Goal: Task Accomplishment & Management: Manage account settings

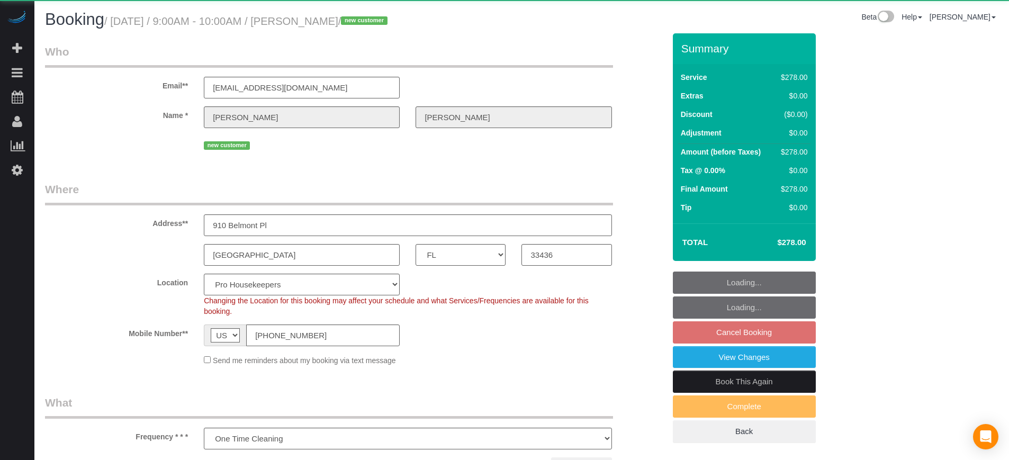
select select "FL"
select select "object:1241"
select select "5"
select select "number:9"
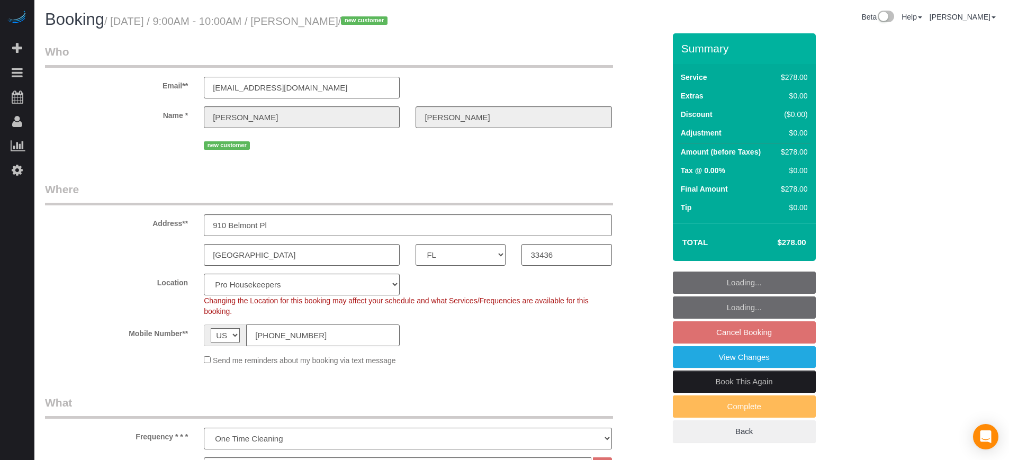
click at [378, 330] on input "[PHONE_NUMBER]" at bounding box center [323, 336] width 154 height 22
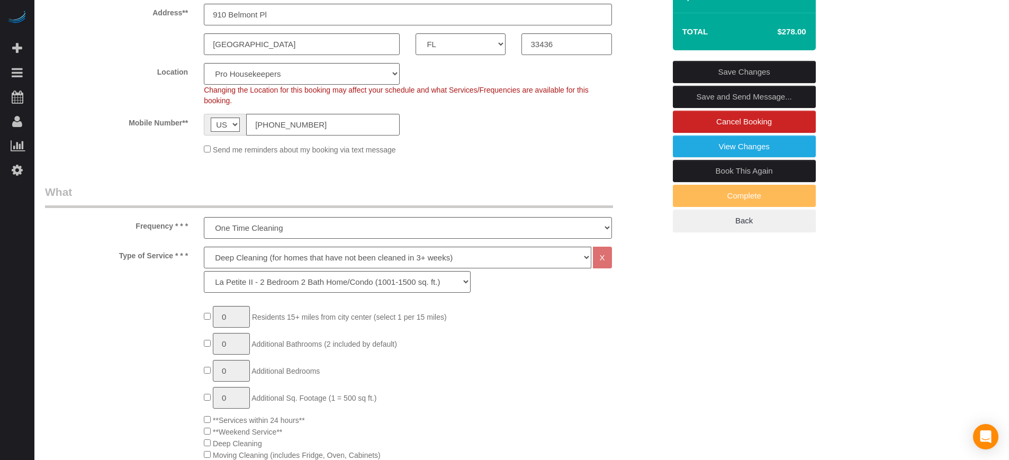
scroll to position [66, 0]
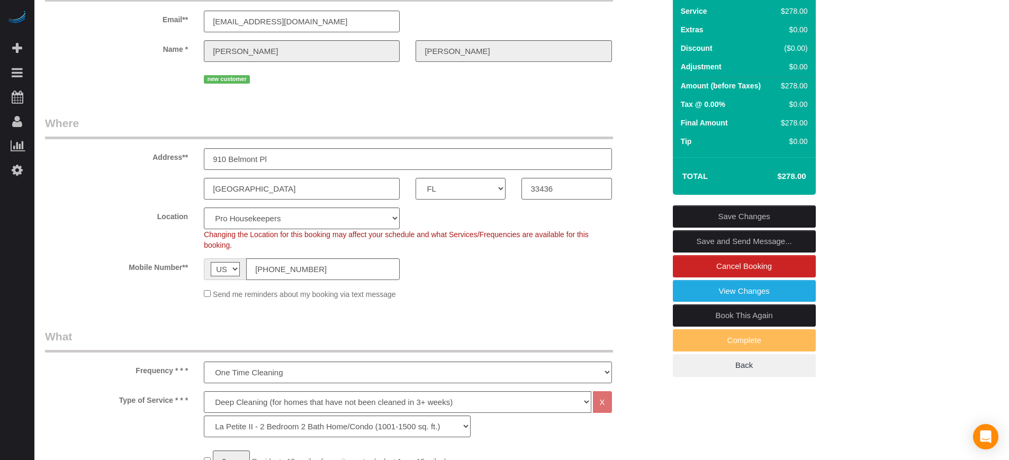
click at [662, 292] on div "Send me reminders about my booking via text message" at bounding box center [355, 294] width 636 height 12
click at [719, 261] on link "Cancel Booking" at bounding box center [744, 266] width 143 height 22
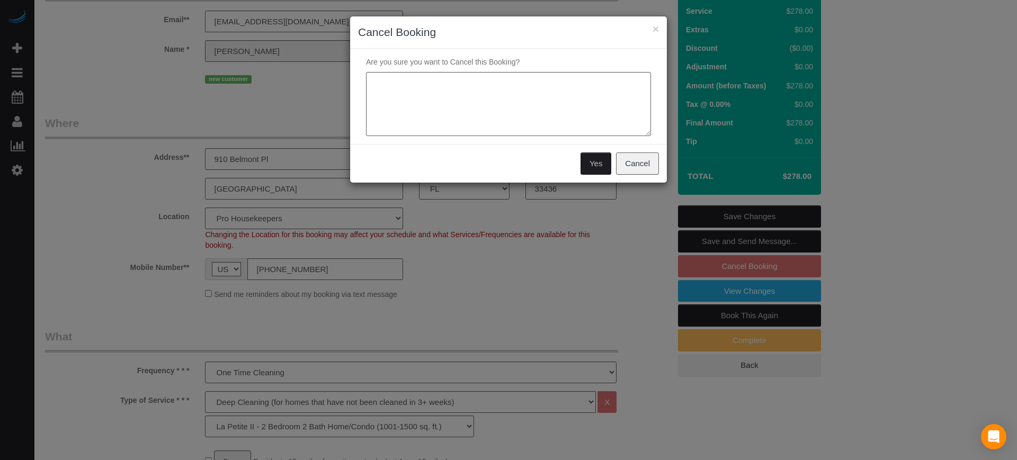
click at [596, 161] on button "Yes" at bounding box center [595, 163] width 31 height 22
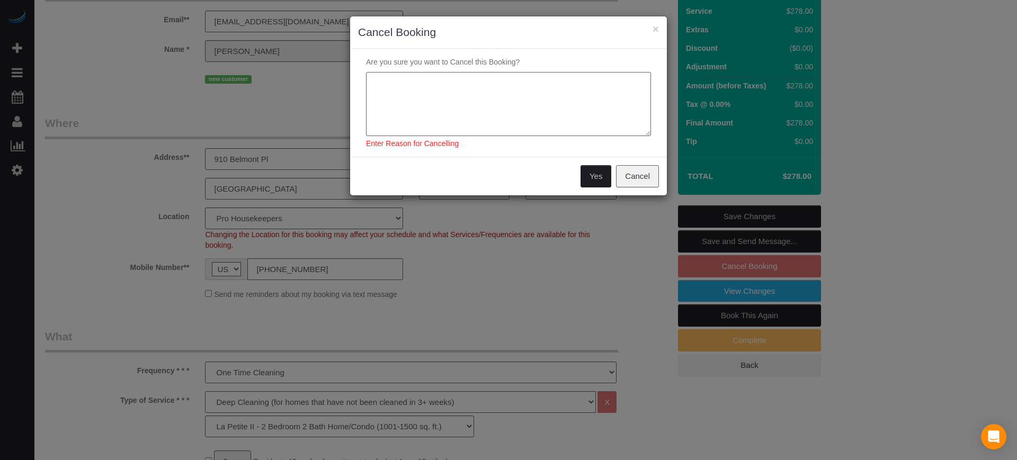
click at [541, 114] on textarea at bounding box center [508, 104] width 285 height 65
type textarea "d"
type textarea "payment information has not been provided"
click at [601, 170] on button "Yes" at bounding box center [595, 176] width 31 height 22
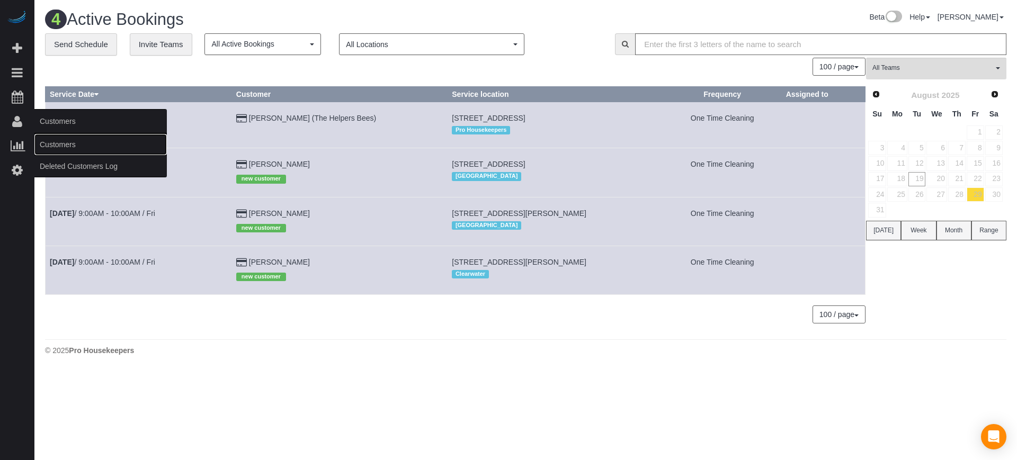
click at [51, 139] on link "Customers" at bounding box center [100, 144] width 132 height 21
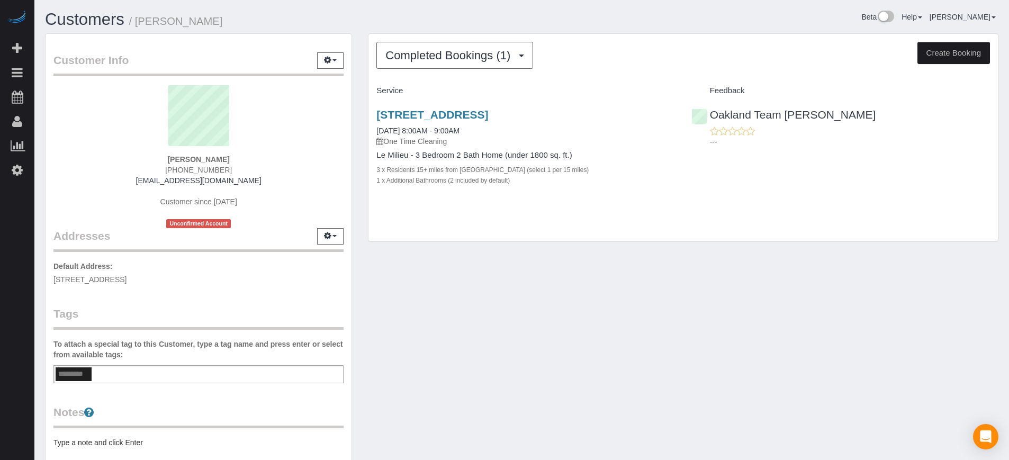
click at [410, 75] on div "Completed Bookings (1) Completed Bookings (1) Upcoming Bookings (0) Cancelled B…" at bounding box center [684, 138] width 630 height 208
click at [403, 65] on button "Completed Bookings (1)" at bounding box center [454, 55] width 157 height 27
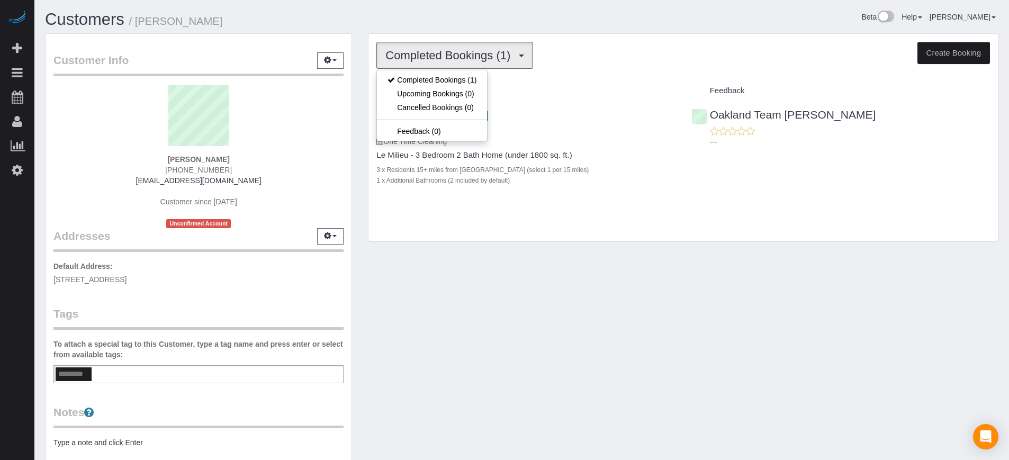
click at [403, 65] on button "Completed Bookings (1)" at bounding box center [454, 55] width 157 height 27
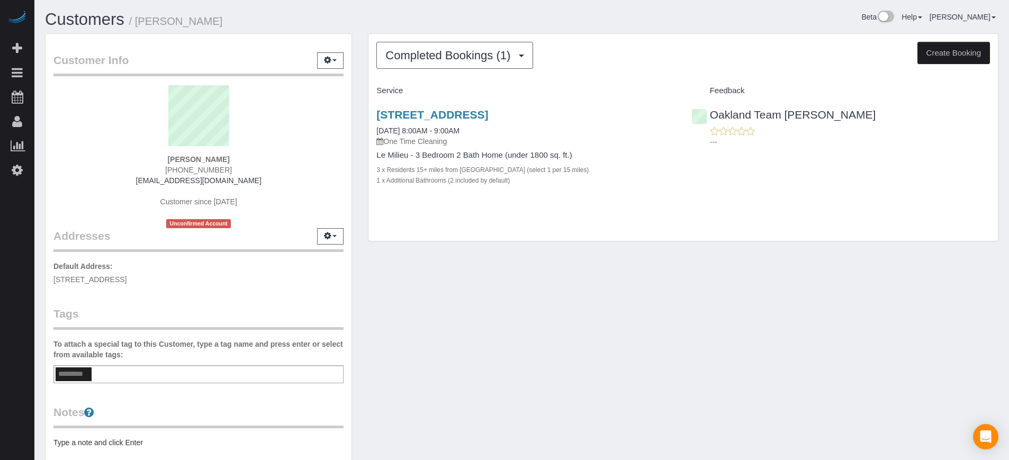
click at [191, 170] on span "(510) 660-5402" at bounding box center [198, 170] width 67 height 8
copy div "(510) 660-5402"
click at [193, 170] on span "(510) 660-5402" at bounding box center [198, 170] width 67 height 8
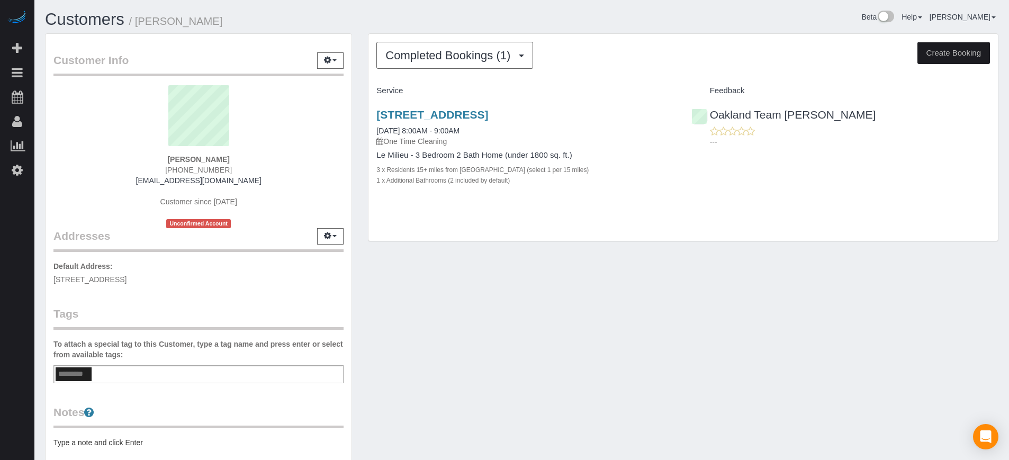
click at [193, 170] on span "(510) 660-5402" at bounding box center [198, 170] width 67 height 8
drag, startPoint x: 258, startPoint y: 181, endPoint x: 151, endPoint y: 181, distance: 107.0
click at [151, 181] on div "Jerah Jones (510) 660-5402 jonesnana27@gmail.com Customer since 2025 Unconfirme…" at bounding box center [198, 156] width 290 height 143
copy link "jonesnana27@gmail.com"
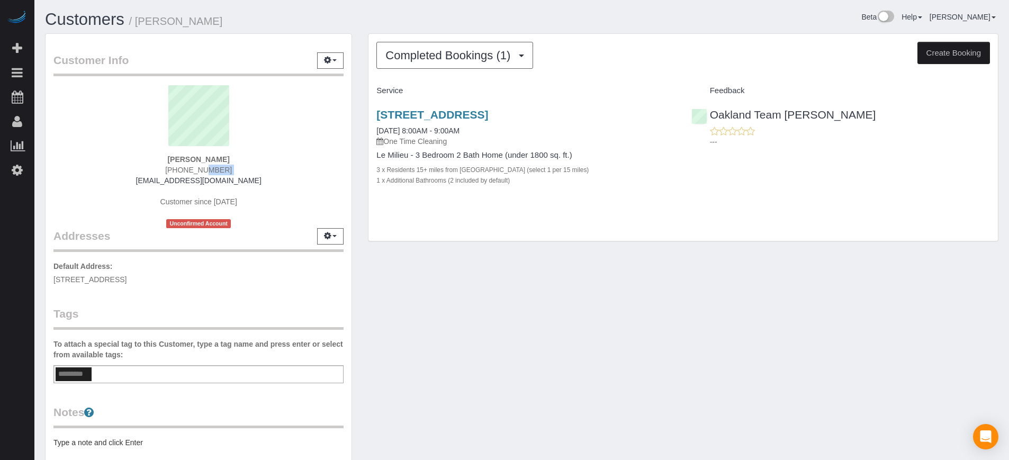
click at [261, 177] on div "Jerah Jones (510) 660-5402 jonesnana27@gmail.com Customer since 2025 Unconfirme…" at bounding box center [198, 156] width 290 height 143
drag, startPoint x: 249, startPoint y: 179, endPoint x: 147, endPoint y: 182, distance: 102.2
click at [147, 182] on div "Jerah Jones (510) 660-5402 jonesnana27@gmail.com Customer since 2025 Unconfirme…" at bounding box center [198, 156] width 290 height 143
copy link "jonesnana27@gmail.com"
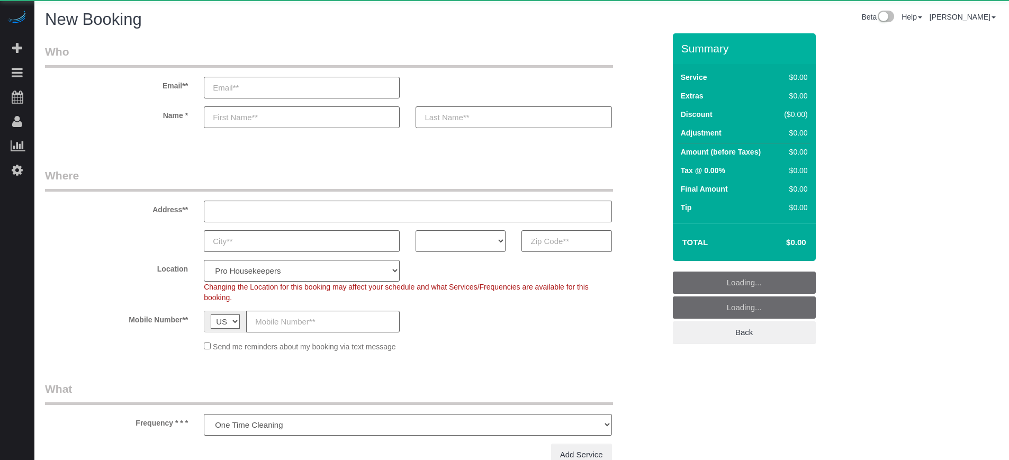
select select "number:9"
select select "object:1206"
select select "4"
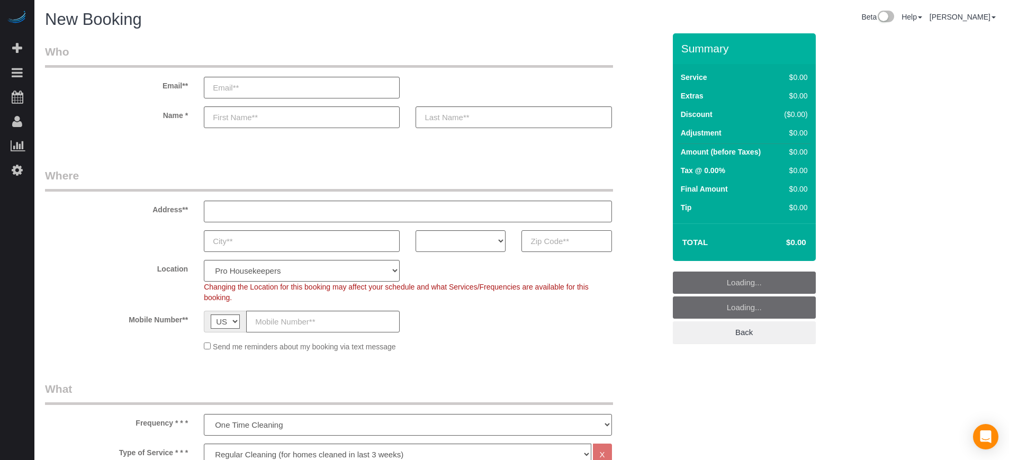
click at [536, 231] on input "text" at bounding box center [567, 241] width 90 height 22
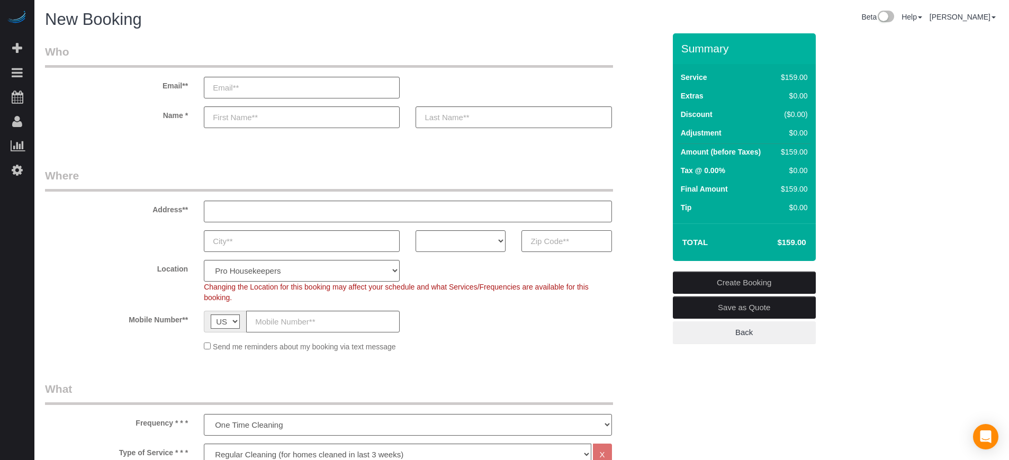
paste input "93551"
type input "93551"
click at [475, 238] on select "AK AL AR AZ CA CO CT DC DE FL GA HI IA ID IL IN KS KY LA MA MD ME MI MN MO MS M…" at bounding box center [461, 241] width 90 height 22
select select "CA"
click at [416, 230] on select "AK AL AR AZ CA CO CT DC DE FL GA HI IA ID IL IN KS KY LA MA MD ME MI MN MO MS M…" at bounding box center [461, 241] width 90 height 22
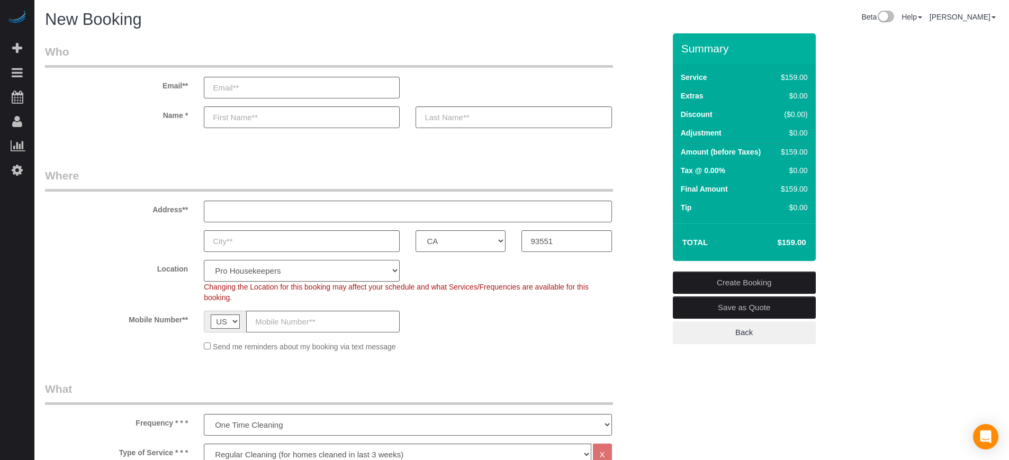
click at [301, 279] on select "Pro Housekeepers Atlanta Austin Boston Chicago Cincinnati Clearwater Denver Ft …" at bounding box center [302, 271] width 196 height 22
select select "3"
click at [204, 260] on select "Pro Housekeepers Atlanta Austin Boston Chicago Cincinnati Clearwater Denver Ft …" at bounding box center [302, 271] width 196 height 22
select select "object:1215"
select select "228"
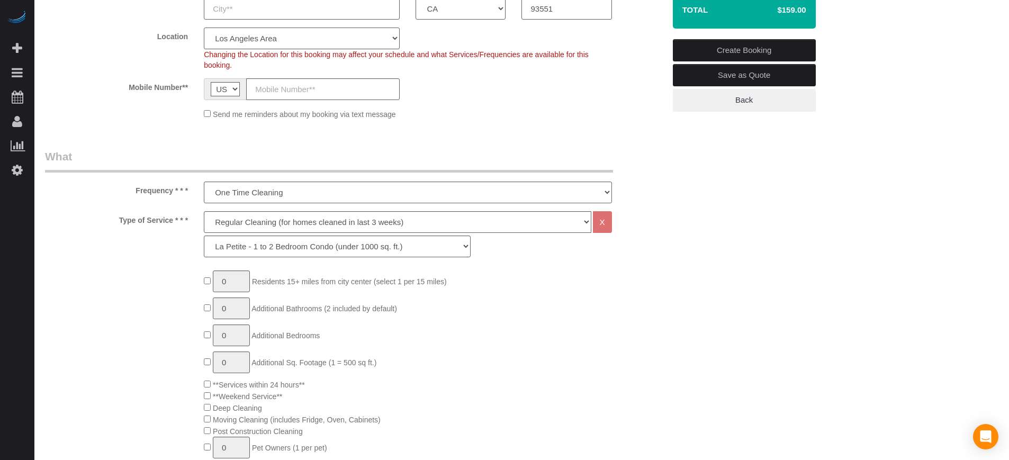
scroll to position [251, 0]
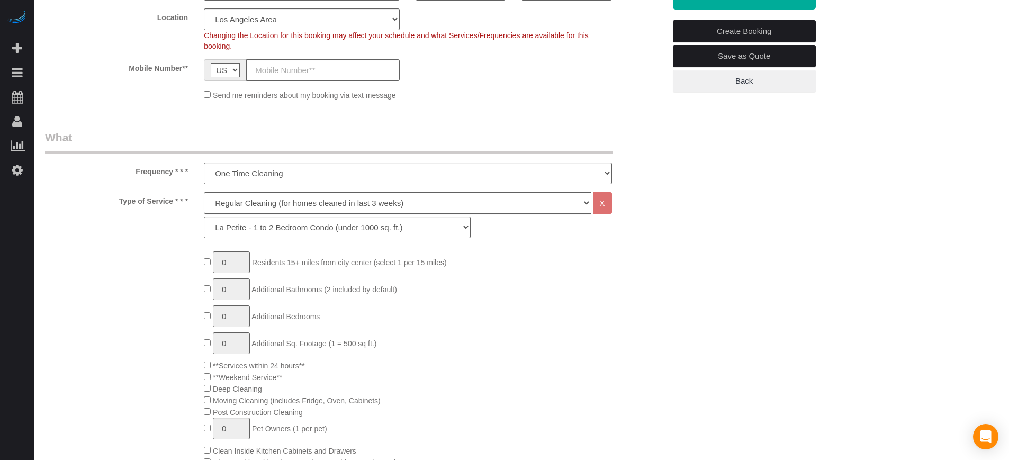
click at [236, 207] on select "Deep Cleaning (for homes that have not been cleaned in 3+ weeks) Spruce Regular…" at bounding box center [397, 203] width 387 height 22
select select "5"
click at [204, 192] on select "Deep Cleaning (for homes that have not been cleaned in 3+ weeks) Spruce Regular…" at bounding box center [397, 203] width 387 height 22
click at [291, 222] on select "La Petite - 1 to 2 Bedroom Condo (under 1000 sq. ft.) La Petite II - 2 Bedroom …" at bounding box center [337, 228] width 267 height 22
select select "280"
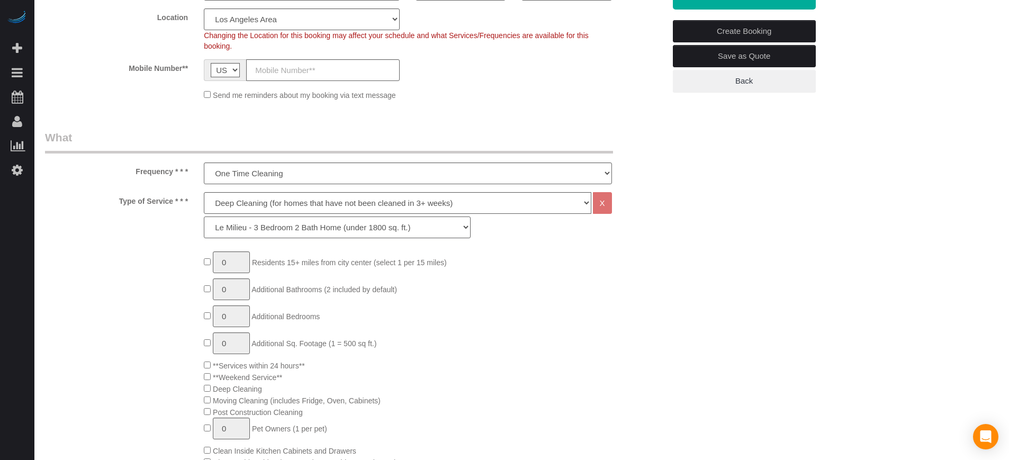
click at [204, 217] on select "La Petite - 1 to 2 Bedroom Condo (under 1000 sq. ft.) La Petite II - 2 Bedroom …" at bounding box center [337, 228] width 267 height 22
click at [208, 292] on span "0 Additional Bathrooms (2 included by default)" at bounding box center [300, 289] width 193 height 8
type input "1"
click at [236, 260] on input "1" at bounding box center [231, 262] width 37 height 22
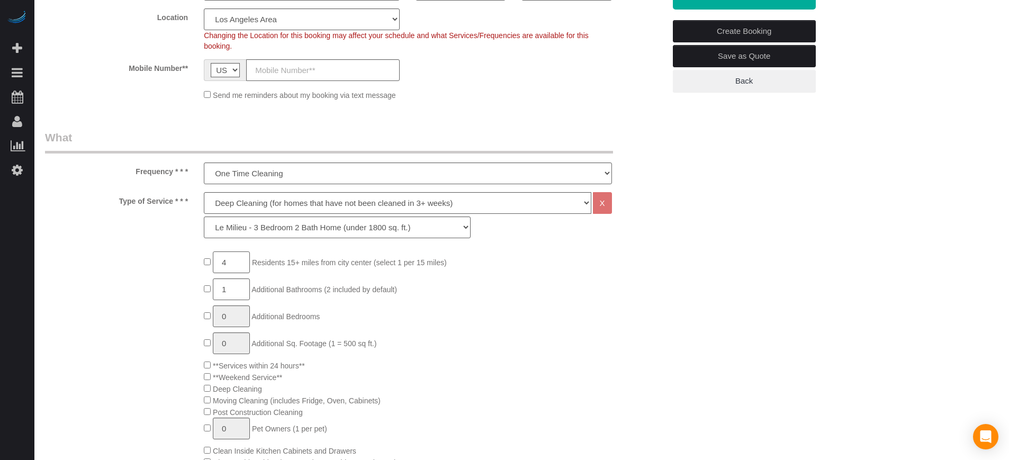
type input "4"
type input "1"
click at [233, 344] on input "1" at bounding box center [231, 344] width 37 height 22
type input "4"
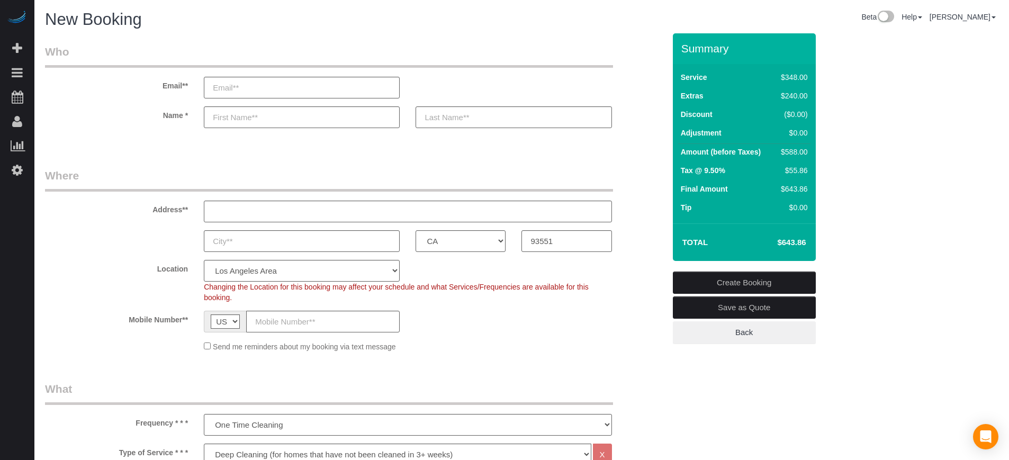
scroll to position [177, 0]
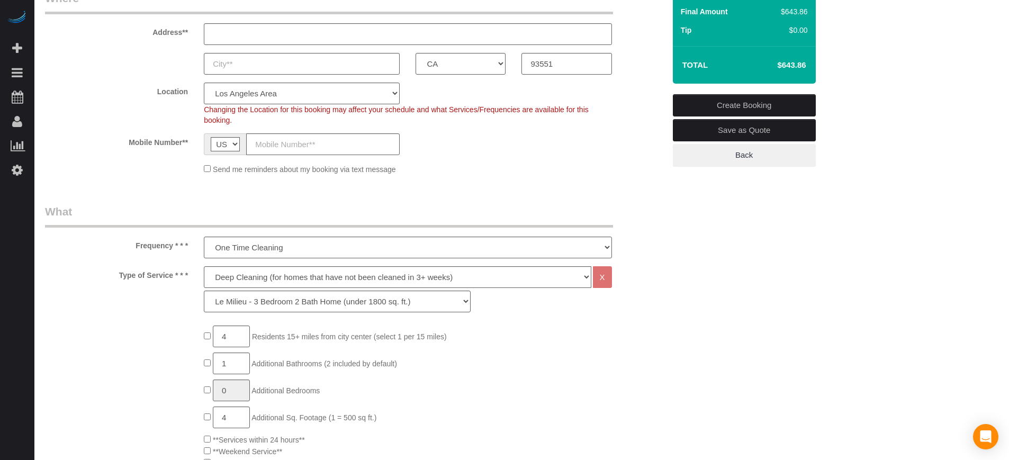
click at [635, 153] on div "Mobile Number** AF AL DZ AD AO AI AQ AG AR AM AW AU AT AZ BS BH BD BB BY BE BZ …" at bounding box center [355, 144] width 636 height 22
click at [107, 217] on legend "What" at bounding box center [329, 216] width 568 height 24
click at [283, 282] on select "Deep Cleaning (for homes that have not been cleaned in 3+ weeks) Spruce Regular…" at bounding box center [397, 277] width 387 height 22
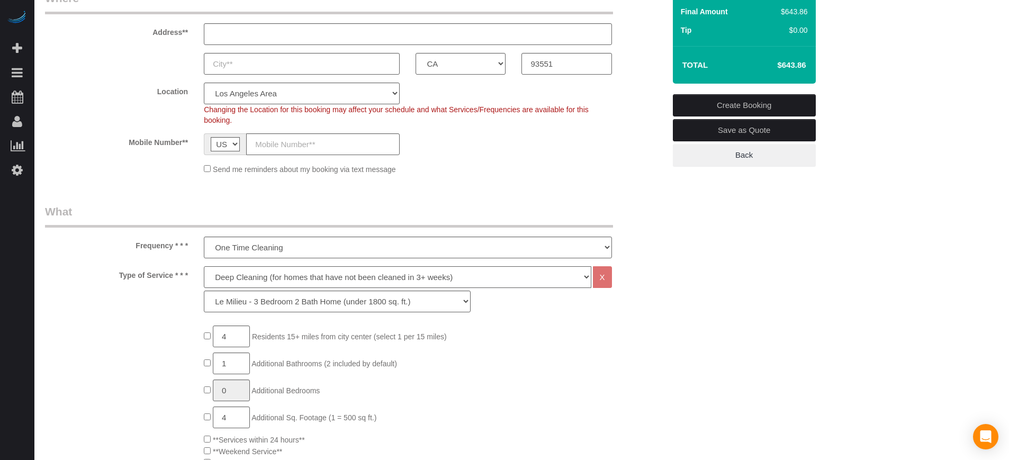
select select "4"
click at [204, 266] on select "Deep Cleaning (for homes that have not been cleaned in 3+ weeks) Spruce Regular…" at bounding box center [397, 277] width 387 height 22
click at [267, 299] on select "La Petite - 1 to 2 Bedroom Condo (under 1000 sq. ft.) La Petite II - 2 Bedroom …" at bounding box center [337, 302] width 267 height 22
select select "230"
click at [204, 291] on select "La Petite - 1 to 2 Bedroom Condo (under 1000 sq. ft.) La Petite II - 2 Bedroom …" at bounding box center [337, 302] width 267 height 22
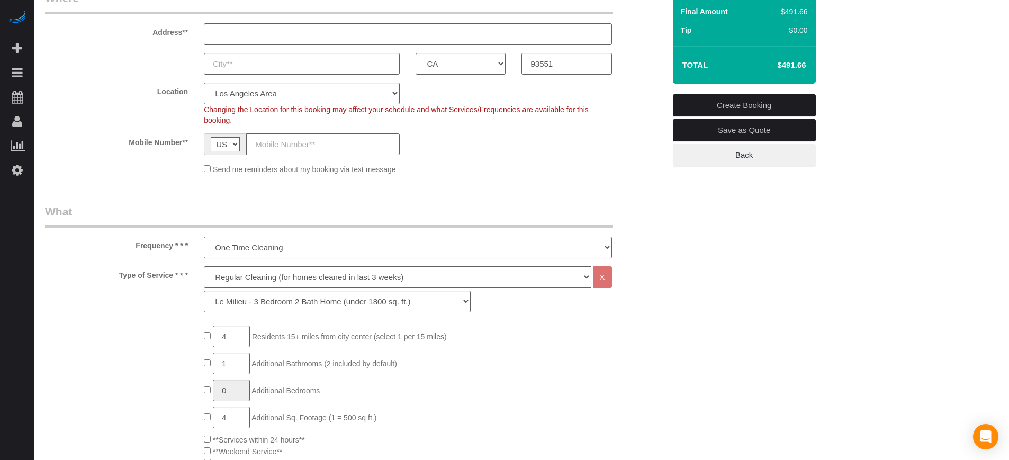
click at [242, 256] on select "One Time Cleaning Weekly Cleaning (20%) - 20.00% (0% for the First Booking) Eve…" at bounding box center [408, 248] width 408 height 22
select select "object:1218"
click at [204, 237] on select "One Time Cleaning Weekly Cleaning (20%) - 20.00% (0% for the First Booking) Eve…" at bounding box center [408, 248] width 408 height 22
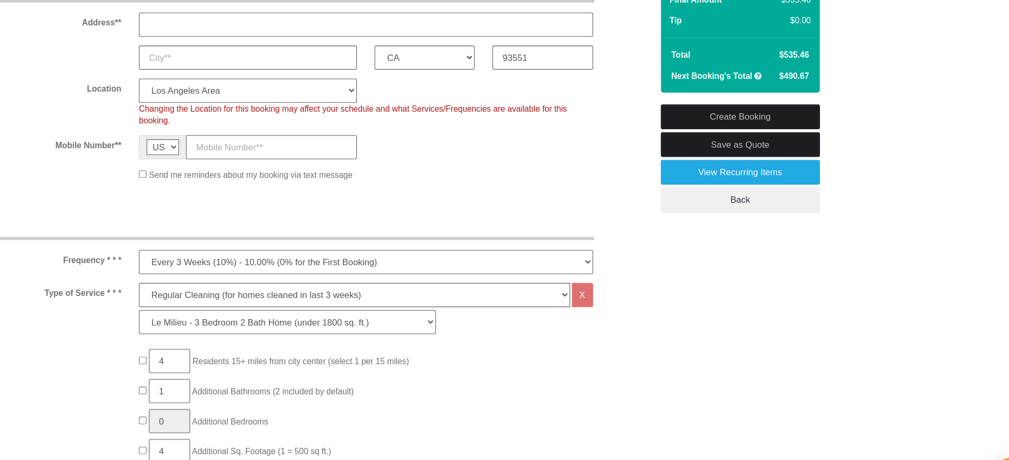
click at [644, 214] on div "Frequency * * * One Time Cleaning Weekly Cleaning (20%) - 20.00% (0% for the Fi…" at bounding box center [355, 231] width 636 height 55
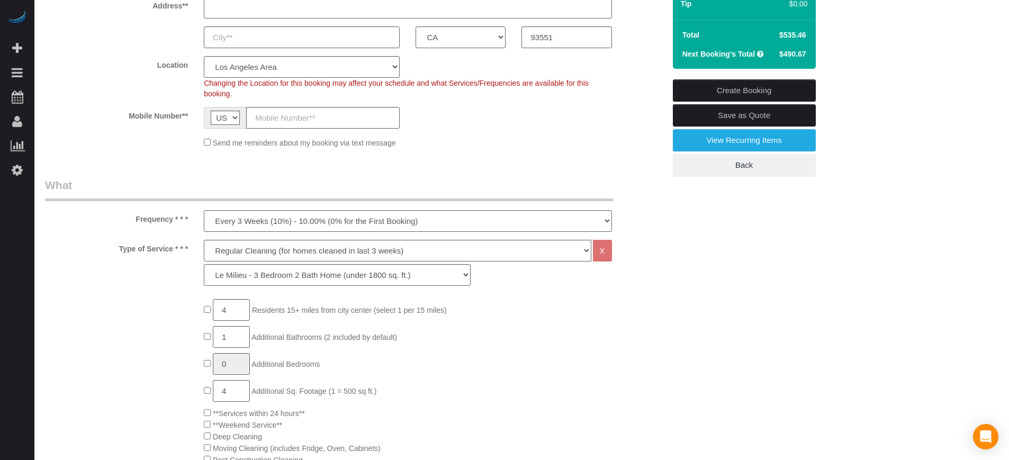
scroll to position [204, 0]
click at [251, 253] on select "Deep Cleaning (for homes that have not been cleaned in 3+ weeks) Spruce Regular…" at bounding box center [397, 250] width 387 height 22
select select "5"
click at [204, 239] on select "Deep Cleaning (for homes that have not been cleaned in 3+ weeks) Spruce Regular…" at bounding box center [397, 250] width 387 height 22
click at [277, 279] on select "La Petite - 1 to 2 Bedroom Condo (under 1000 sq. ft.) La Petite II - 2 Bedroom …" at bounding box center [337, 275] width 267 height 22
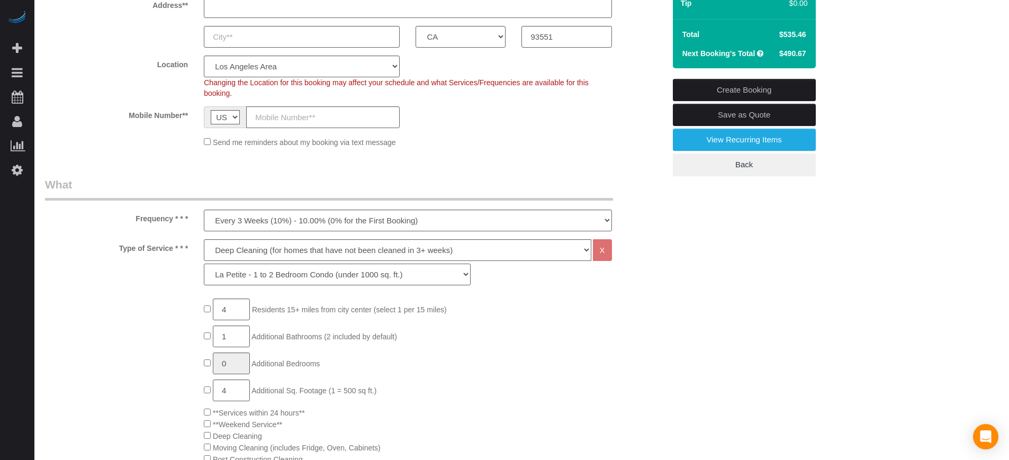
select select "280"
click at [204, 264] on select "La Petite - 1 to 2 Bedroom Condo (under 1000 sq. ft.) La Petite II - 2 Bedroom …" at bounding box center [337, 275] width 267 height 22
click at [289, 227] on select "One Time Cleaning Weekly Cleaning (20%) - 20.00% (0% for the First Booking) Eve…" at bounding box center [408, 221] width 408 height 22
select select "object:1219"
click at [204, 210] on select "One Time Cleaning Weekly Cleaning (20%) - 20.00% (0% for the First Booking) Eve…" at bounding box center [408, 221] width 408 height 22
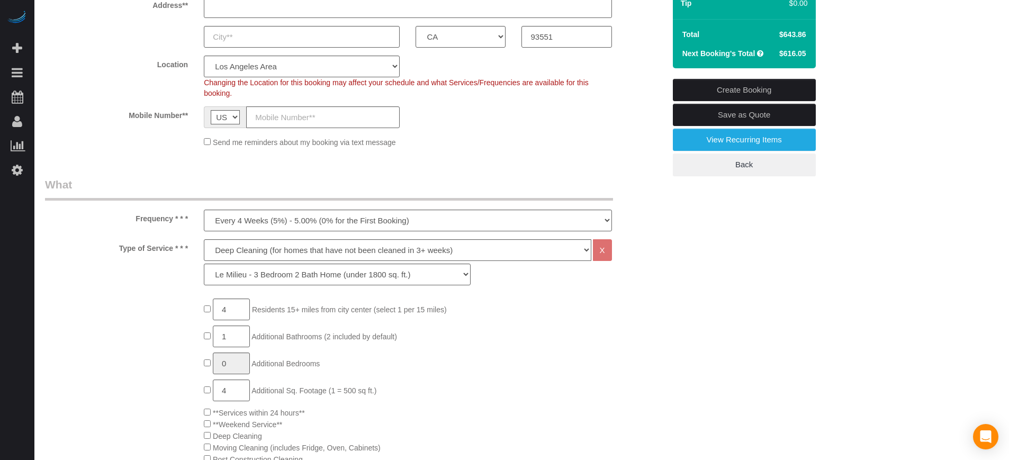
drag, startPoint x: 138, startPoint y: 217, endPoint x: 763, endPoint y: 284, distance: 629.4
click at [651, 219] on div "Frequency * * * One Time Cleaning Weekly Cleaning (20%) - 20.00% (0% for the Fi…" at bounding box center [355, 204] width 636 height 55
drag, startPoint x: 136, startPoint y: 218, endPoint x: 190, endPoint y: 253, distance: 63.6
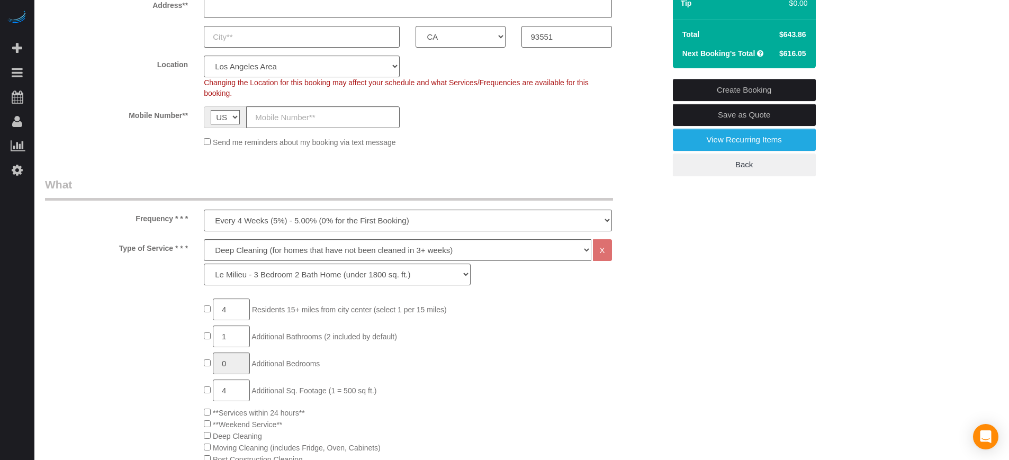
click at [190, 253] on label "Type of Service * * *" at bounding box center [116, 246] width 159 height 14
drag, startPoint x: 190, startPoint y: 253, endPoint x: 128, endPoint y: 223, distance: 68.7
click at [96, 191] on legend "What" at bounding box center [329, 189] width 568 height 24
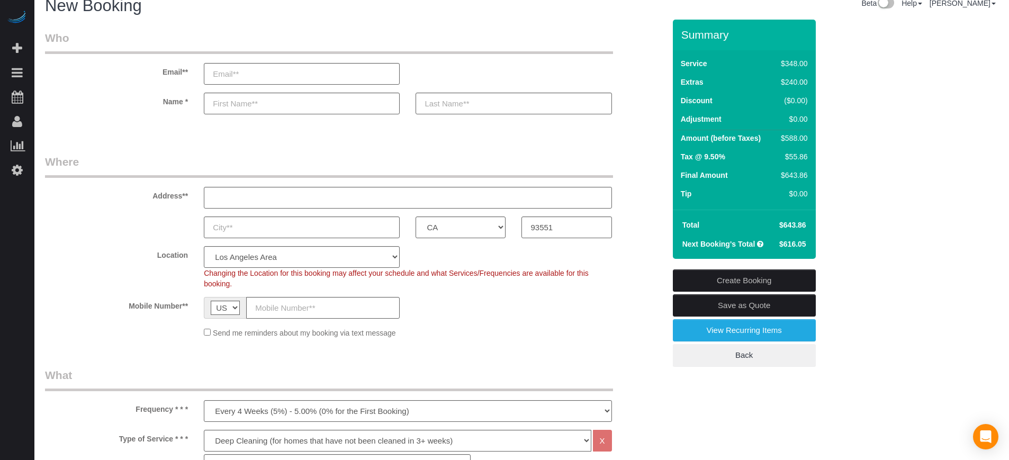
scroll to position [0, 0]
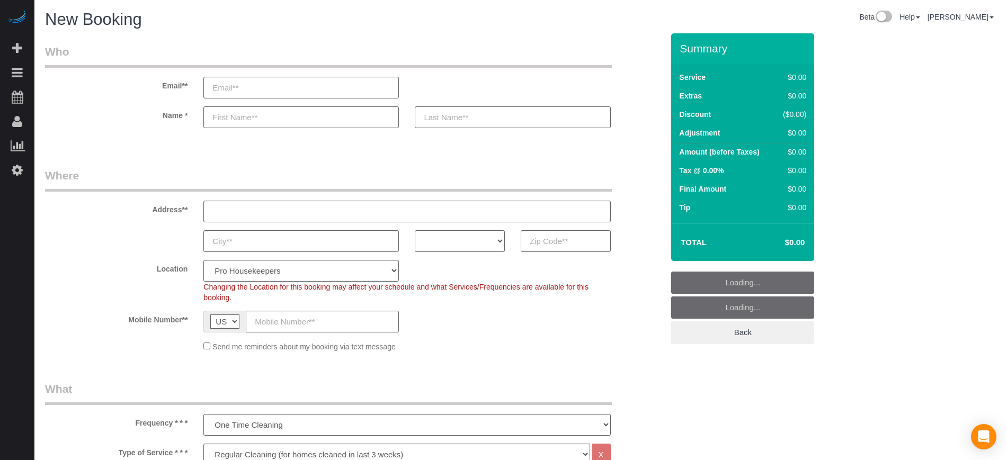
select select "4"
select select "number:9"
